Goal: Information Seeking & Learning: Find contact information

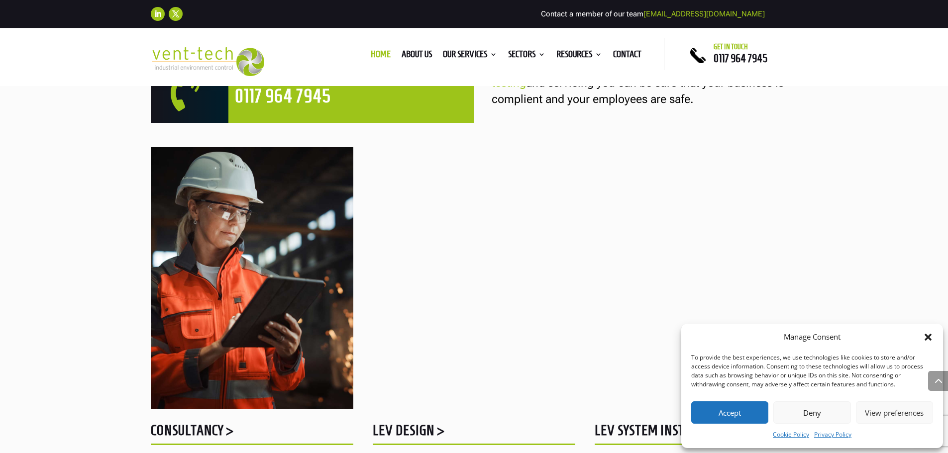
scroll to position [745, 0]
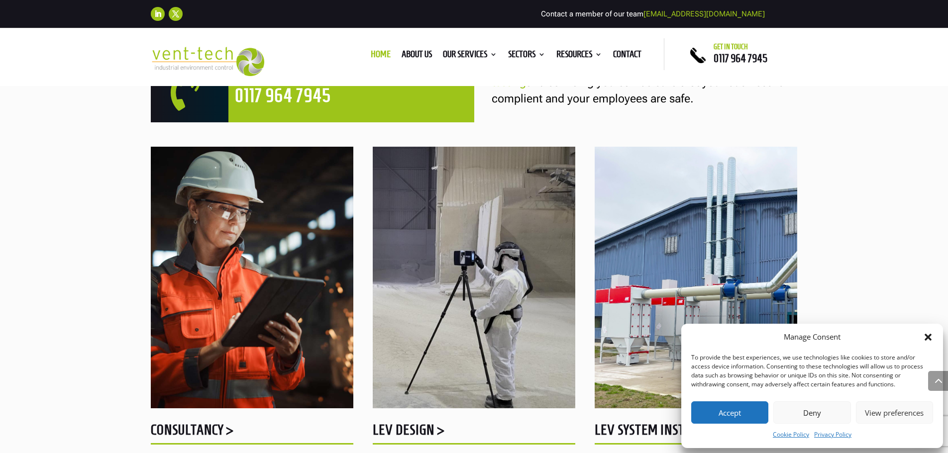
click at [730, 412] on button "Accept" at bounding box center [729, 413] width 77 height 22
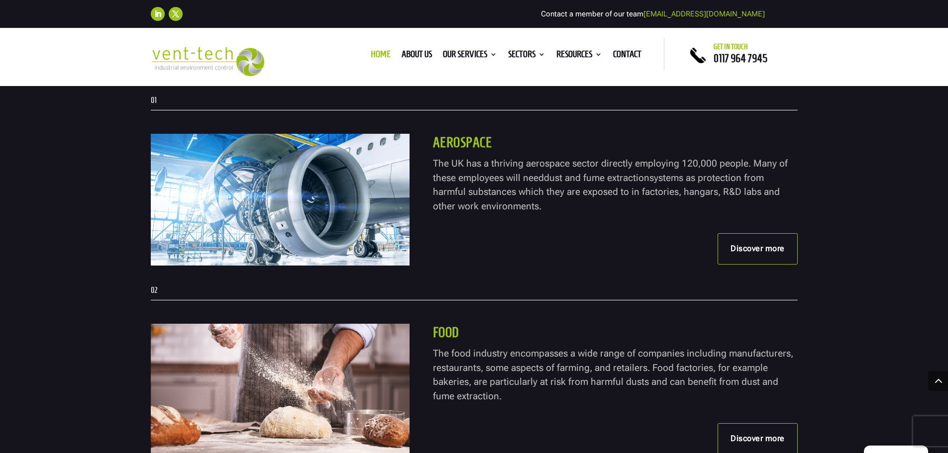
scroll to position [1992, 0]
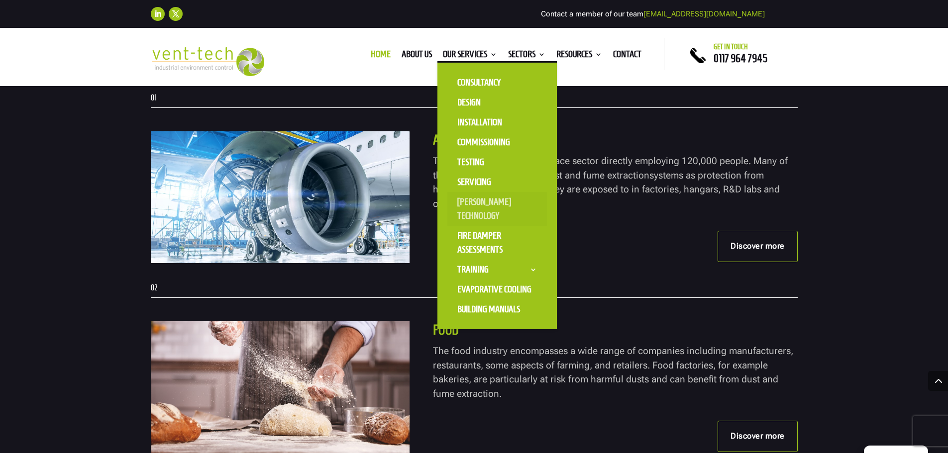
click at [469, 206] on link "[PERSON_NAME] Technology" at bounding box center [497, 209] width 100 height 34
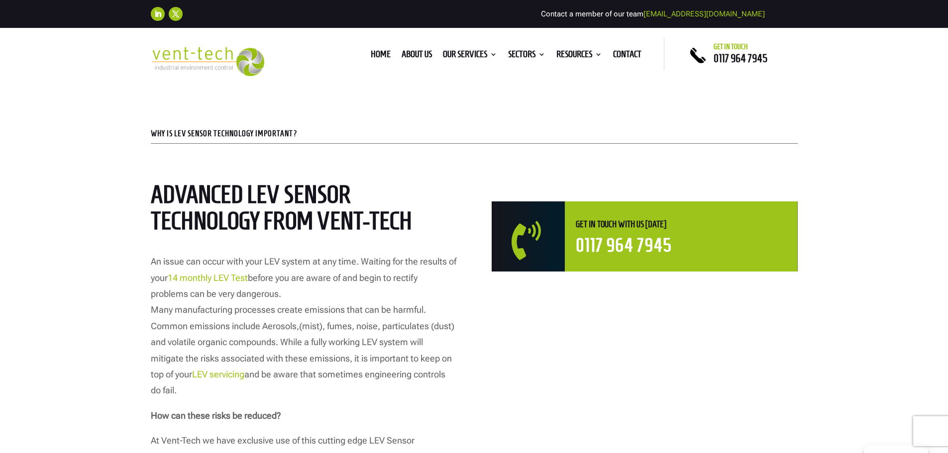
scroll to position [382, 0]
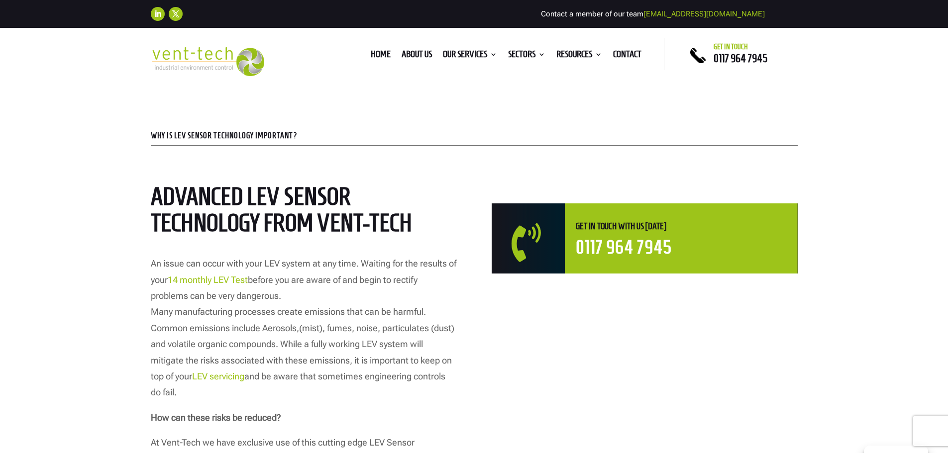
click at [197, 52] on img at bounding box center [208, 61] width 114 height 29
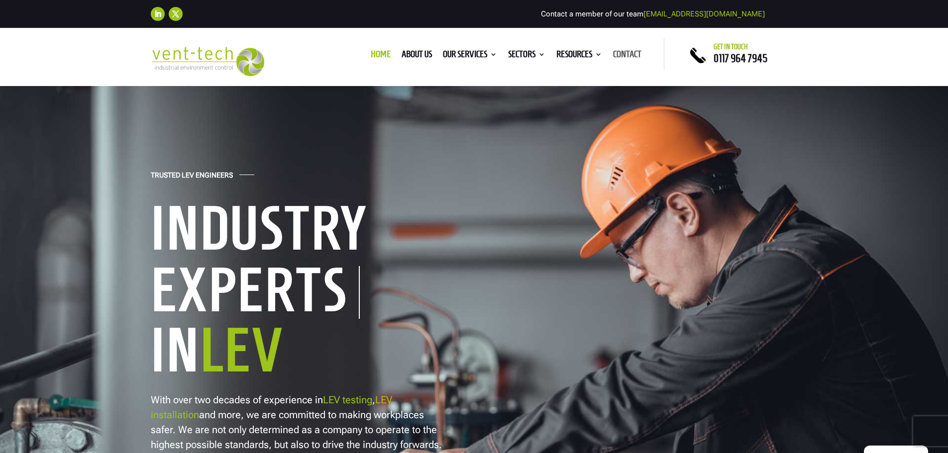
click at [635, 51] on link "Contact" at bounding box center [627, 56] width 28 height 11
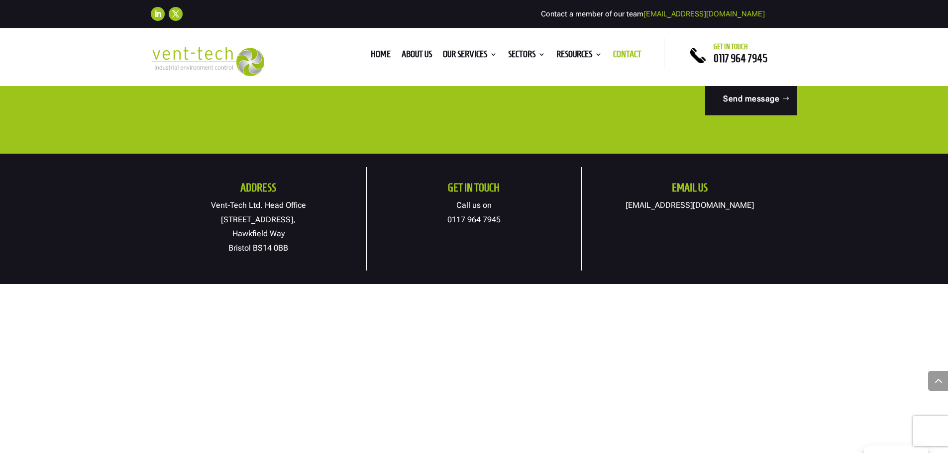
scroll to position [505, 0]
drag, startPoint x: 289, startPoint y: 234, endPoint x: 222, endPoint y: 217, distance: 68.8
click at [222, 217] on p "Vent-Tech Ltd. Head Office [STREET_ADDRESS]" at bounding box center [258, 226] width 215 height 57
copy p "[STREET_ADDRESS]"
drag, startPoint x: 290, startPoint y: 249, endPoint x: 254, endPoint y: 247, distance: 35.4
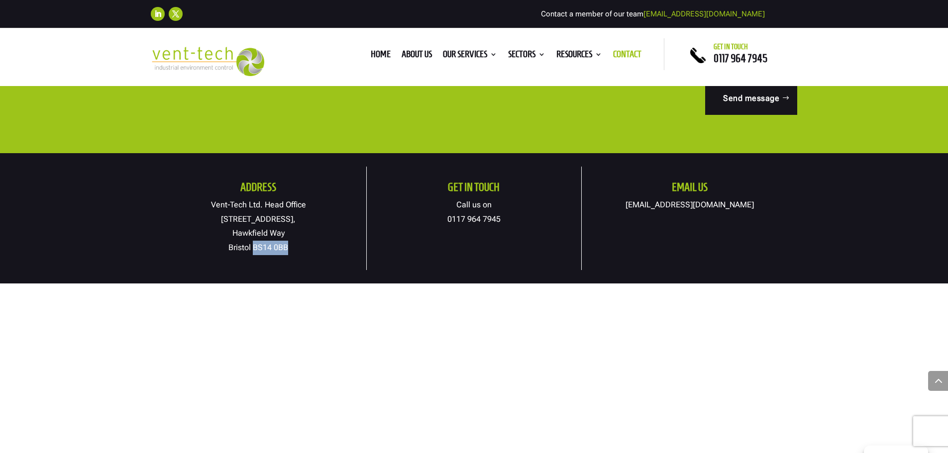
click at [254, 247] on p "Vent-Tech Ltd. Head Office [STREET_ADDRESS]" at bounding box center [258, 226] width 215 height 57
copy p "BS14 0BB"
click at [500, 219] on link "0117 964 7945" at bounding box center [473, 218] width 53 height 9
drag, startPoint x: 507, startPoint y: 220, endPoint x: 445, endPoint y: 222, distance: 61.8
click at [445, 222] on p "Call us on [PHONE_NUMBER]" at bounding box center [474, 212] width 214 height 29
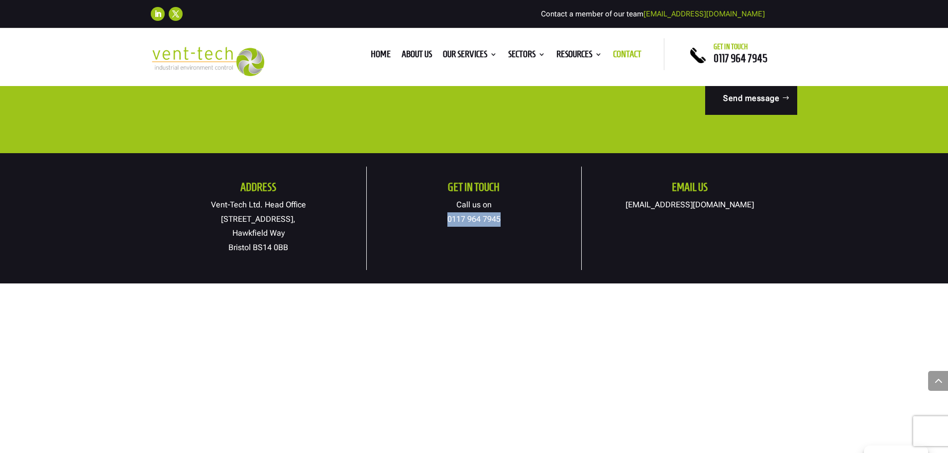
copy link "0117 964 7945"
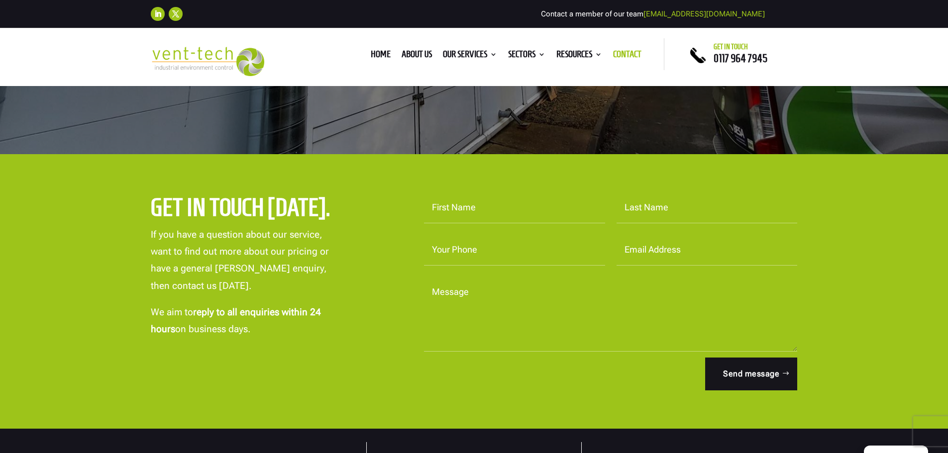
scroll to position [0, 0]
